Goal: Information Seeking & Learning: Find specific fact

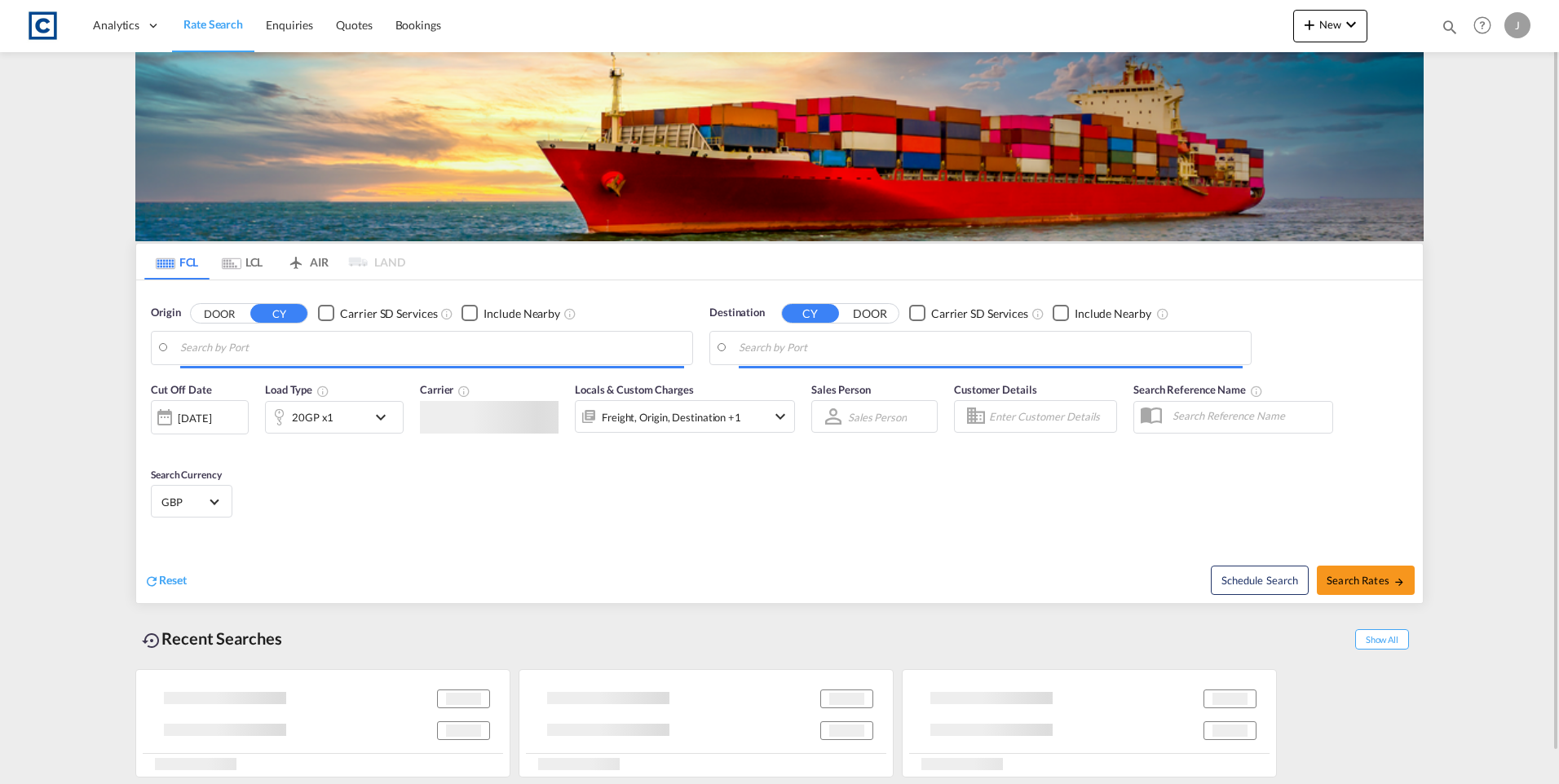
type input "GB-S26, [GEOGRAPHIC_DATA]"
type input "[GEOGRAPHIC_DATA] ([GEOGRAPHIC_DATA]), DZALG"
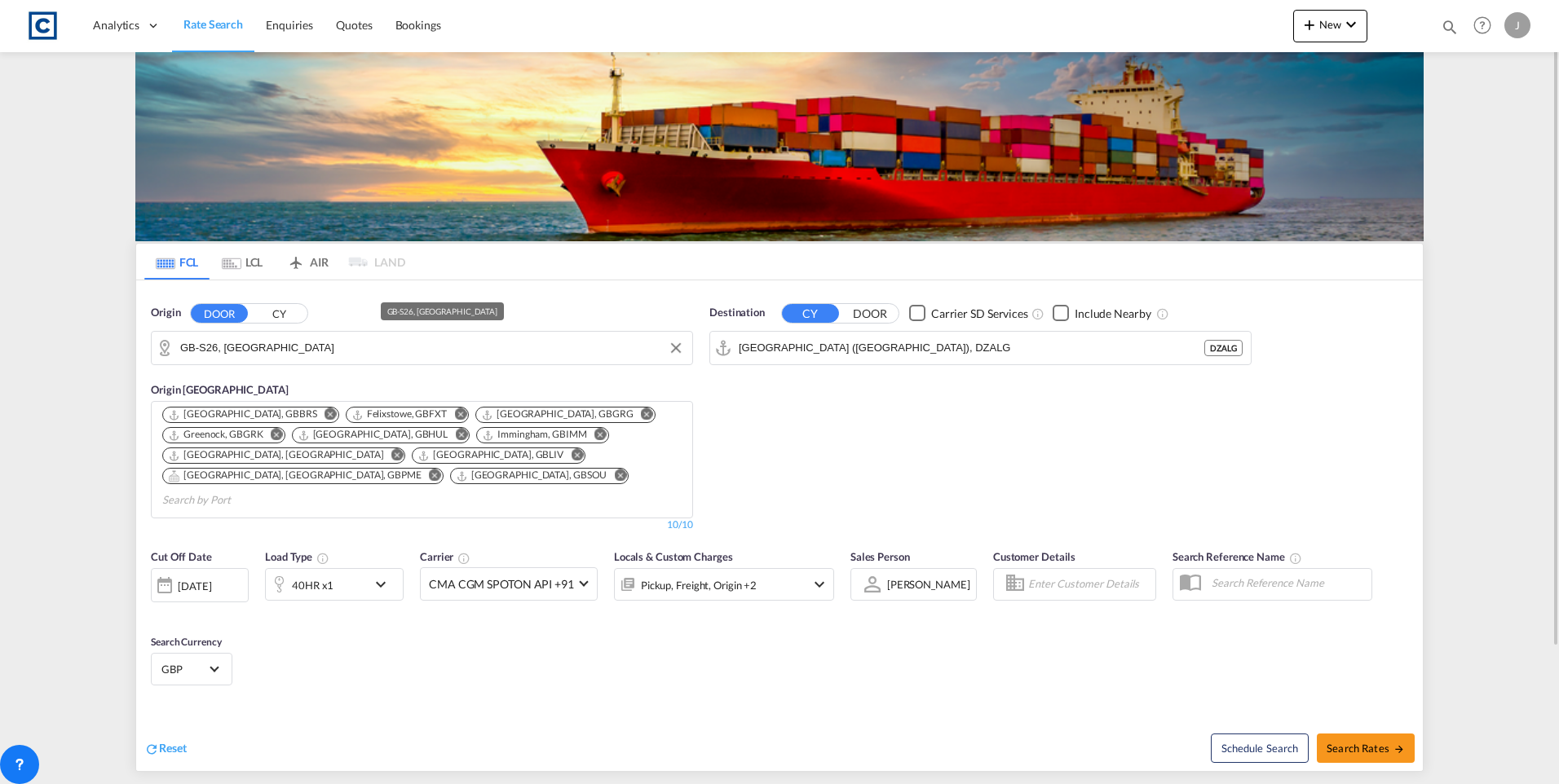
click at [300, 340] on input "GB-S26, [GEOGRAPHIC_DATA]" at bounding box center [432, 348] width 504 height 25
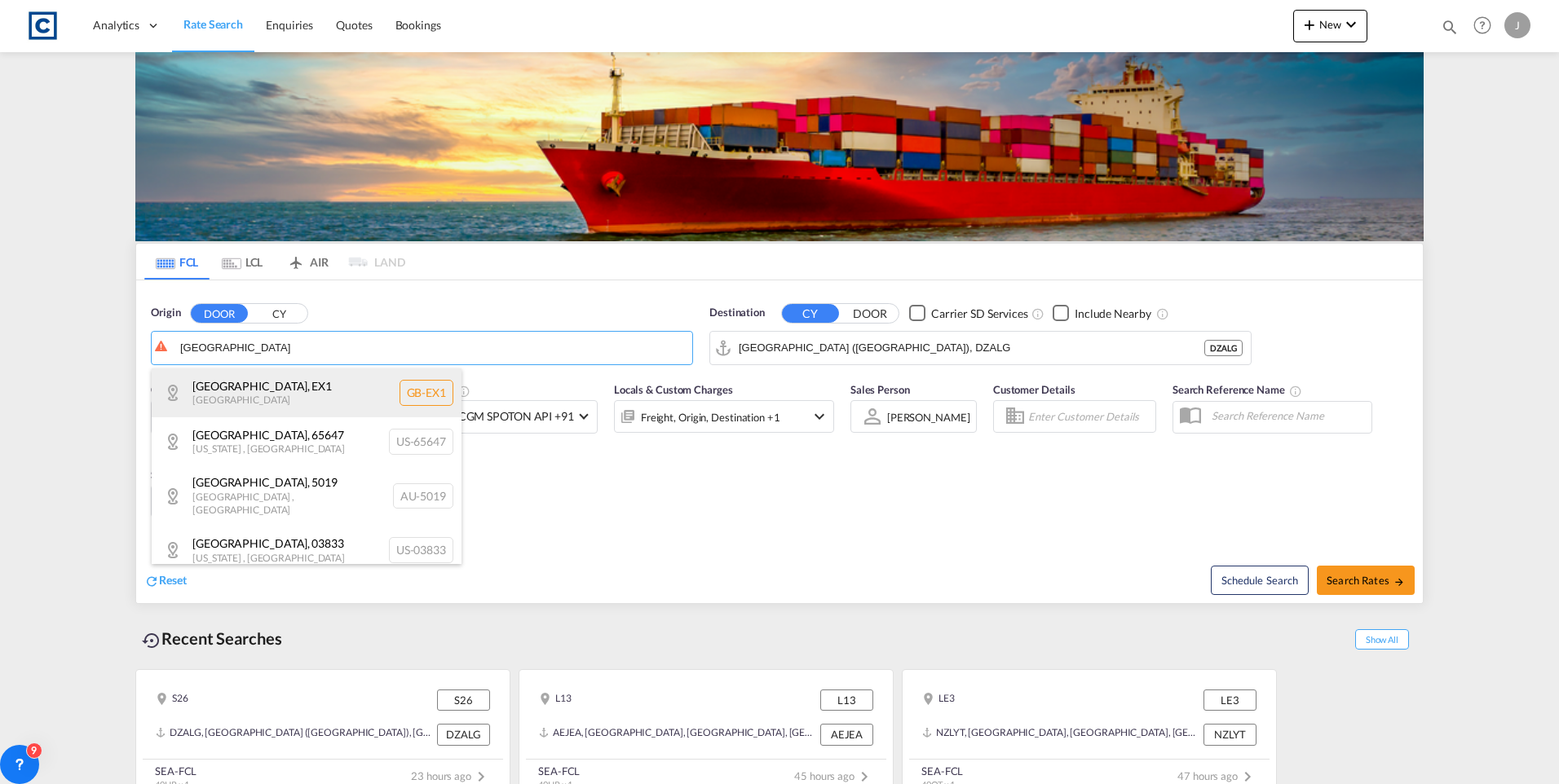
click at [285, 400] on div "[GEOGRAPHIC_DATA] , EX1 [GEOGRAPHIC_DATA] [GEOGRAPHIC_DATA]-EX1" at bounding box center [307, 393] width 310 height 49
type input "GB-EX1, [GEOGRAPHIC_DATA]"
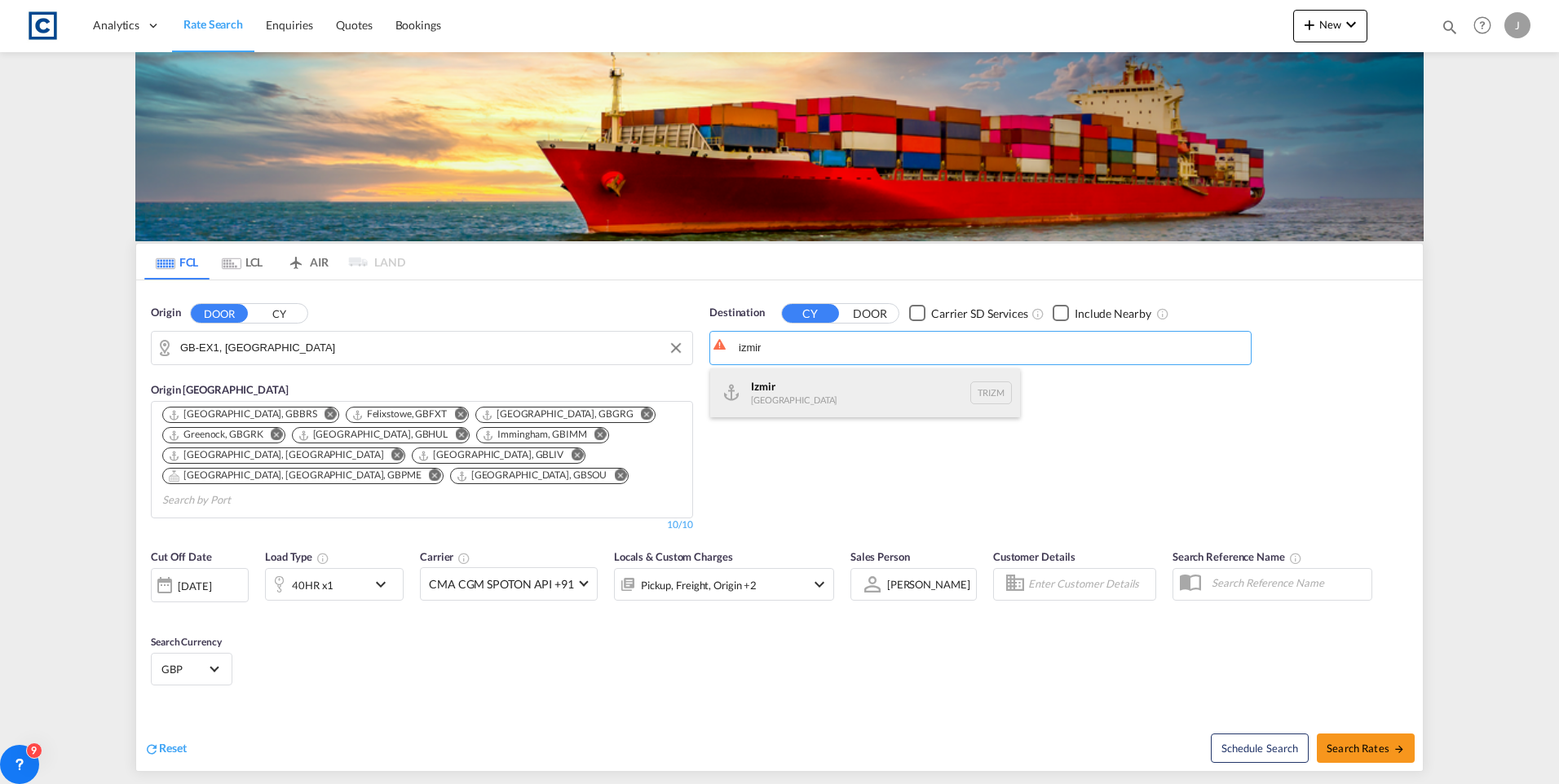
click at [804, 377] on div "Izmir [GEOGRAPHIC_DATA] TRIZM" at bounding box center [865, 393] width 310 height 49
type input "Izmir, TRIZM"
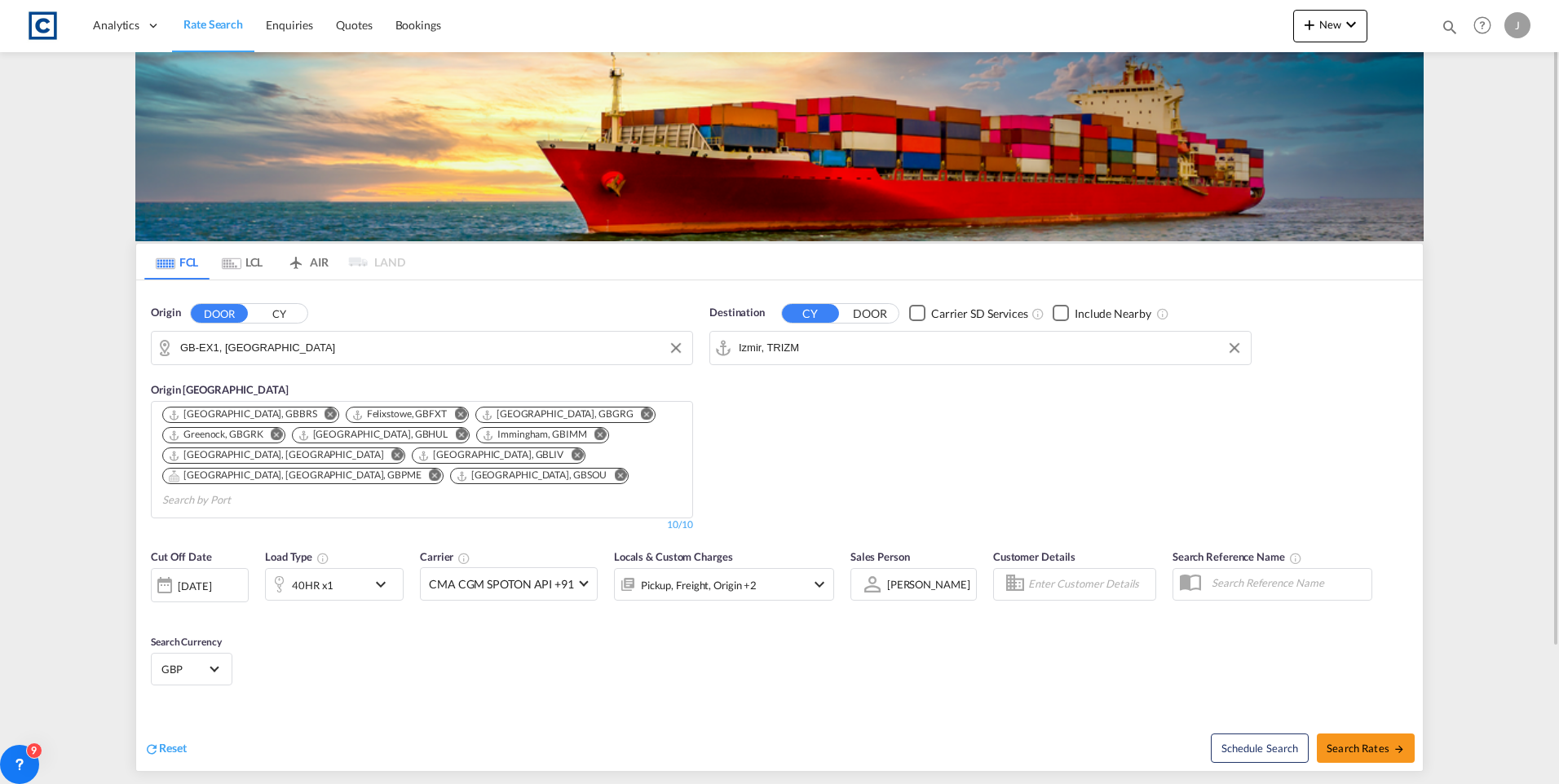
drag, startPoint x: 1375, startPoint y: 722, endPoint x: 330, endPoint y: 232, distance: 1154.2
click at [1011, 513] on form "Origin DOOR CY GB-EX1, [GEOGRAPHIC_DATA] Origin [GEOGRAPHIC_DATA] [GEOGRAPHIC_D…" at bounding box center [780, 526] width 1287 height 491
click at [1333, 742] on span "Search Rates" at bounding box center [1366, 748] width 78 height 13
type input "EX1 to TRIZM / [DATE]"
